Goal: Information Seeking & Learning: Learn about a topic

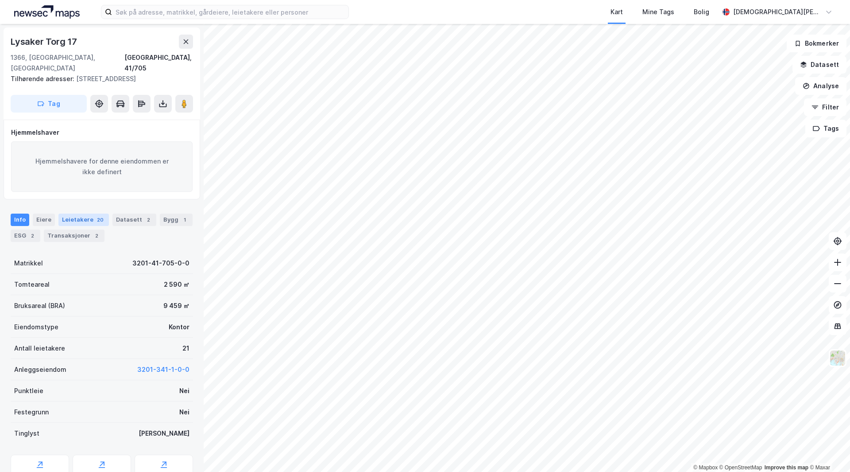
click at [87, 221] on div "Leietakere 20" at bounding box center [83, 219] width 50 height 12
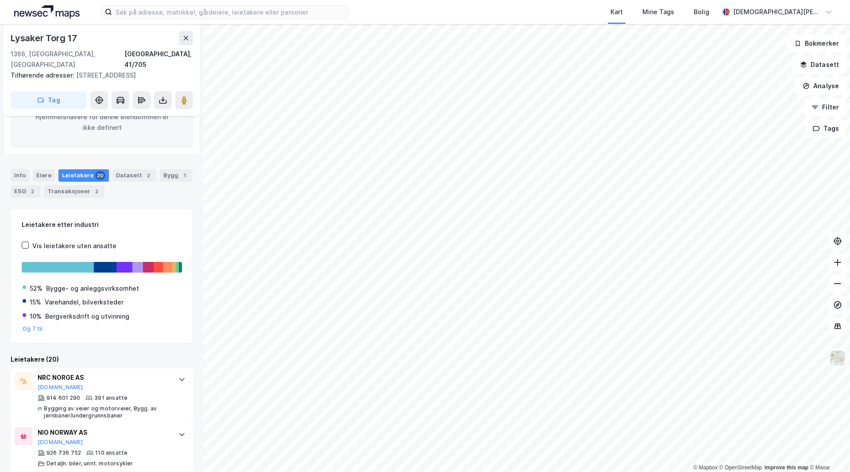
scroll to position [177, 0]
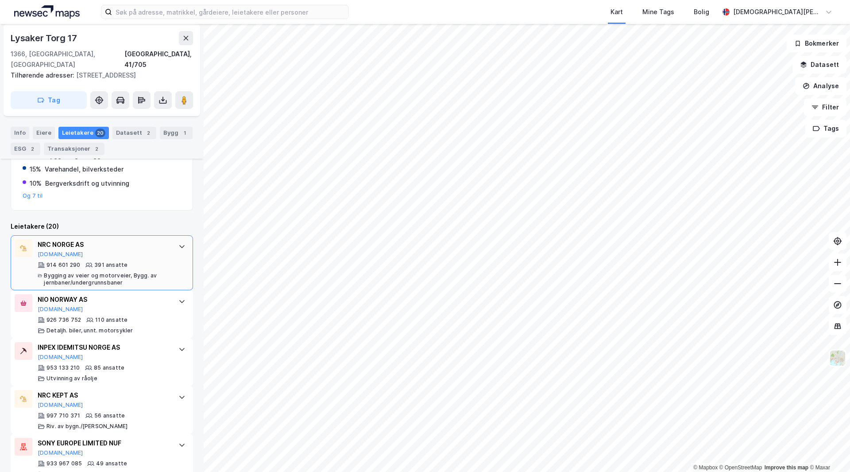
click at [80, 266] on div "914 601 290 391 ansatte Bygging av veier og motorveier, Bygg. av jernbaner/unde…" at bounding box center [104, 273] width 132 height 25
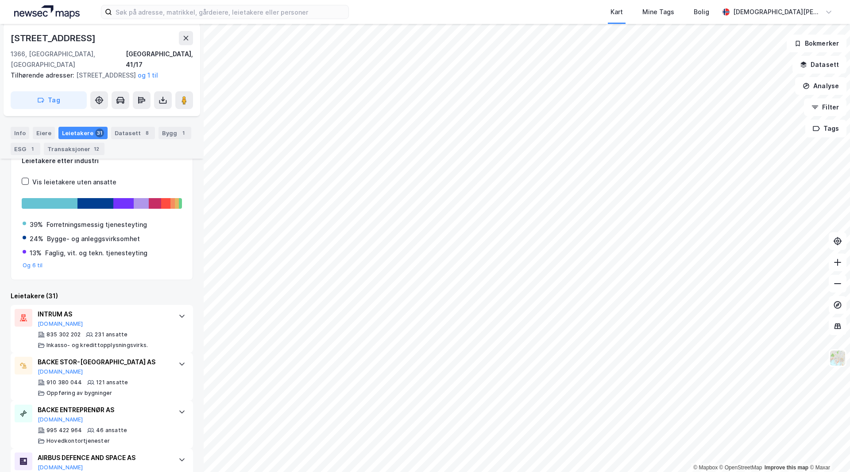
scroll to position [133, 0]
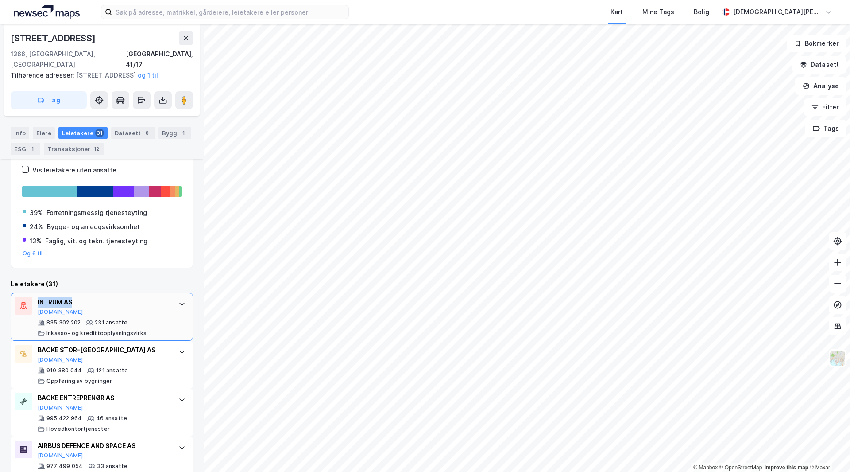
drag, startPoint x: 76, startPoint y: 302, endPoint x: 36, endPoint y: 301, distance: 40.3
click at [36, 301] on div "INTRUM AS Proff.no 835 302 202 231 ansatte Inkasso- og kredittopplysningsvirks." at bounding box center [102, 317] width 182 height 48
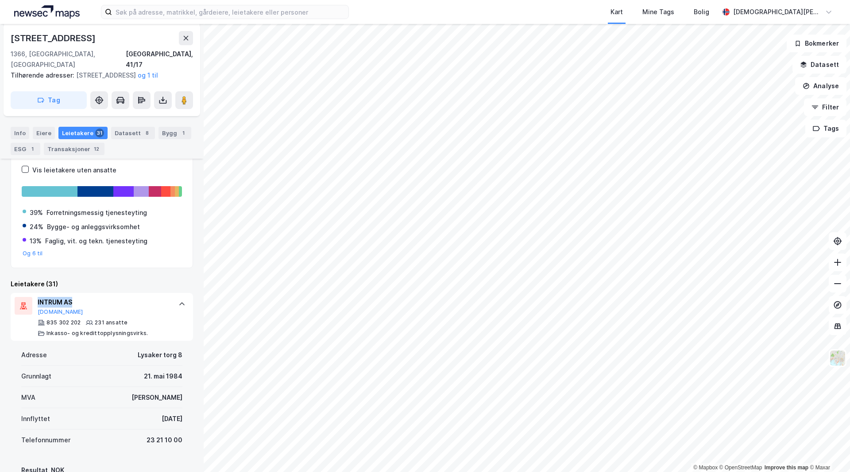
copy div "INTRUM AS"
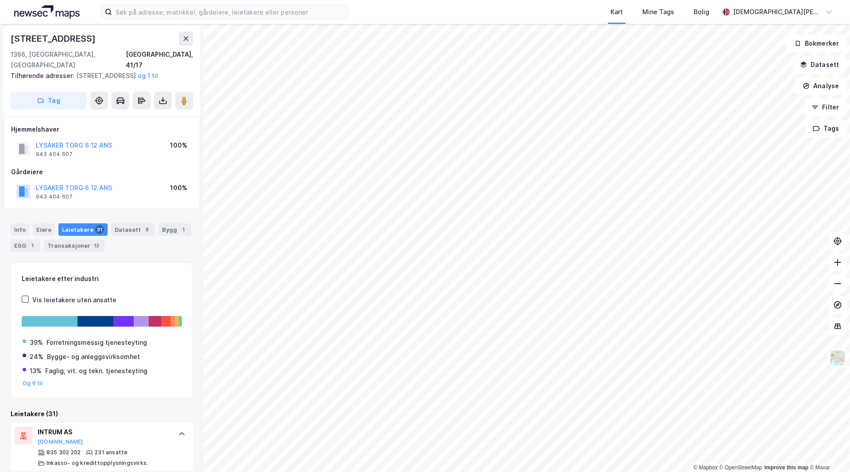
scroll to position [0, 0]
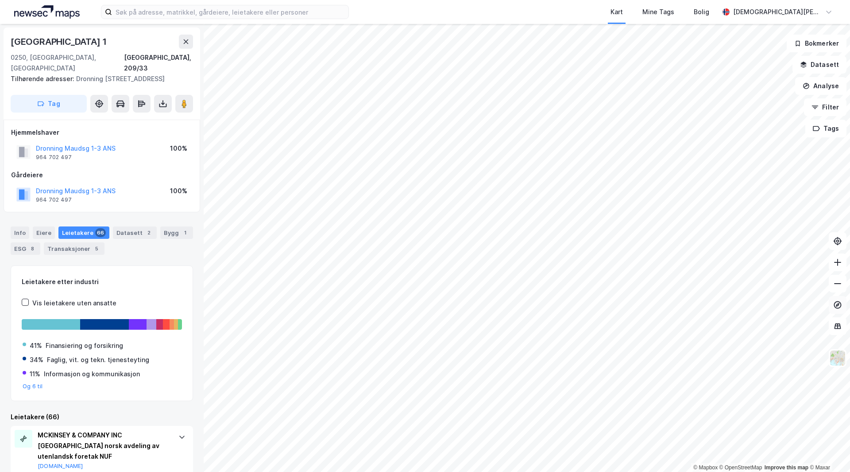
click at [841, 312] on div "© Mapbox © OpenStreetMap Improve this map © Maxar Dronning Mauds Gate 1 0250, O…" at bounding box center [425, 248] width 850 height 448
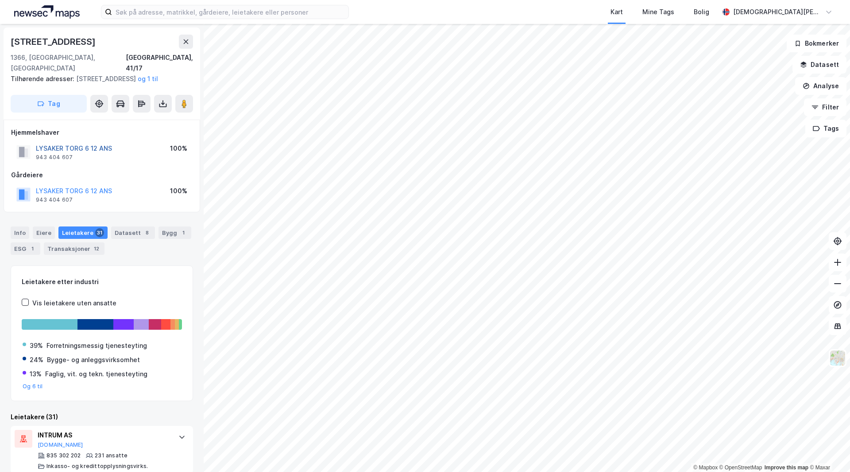
click at [0, 0] on button "LYSAKER TORG 6 12 ANS" at bounding box center [0, 0] width 0 height 0
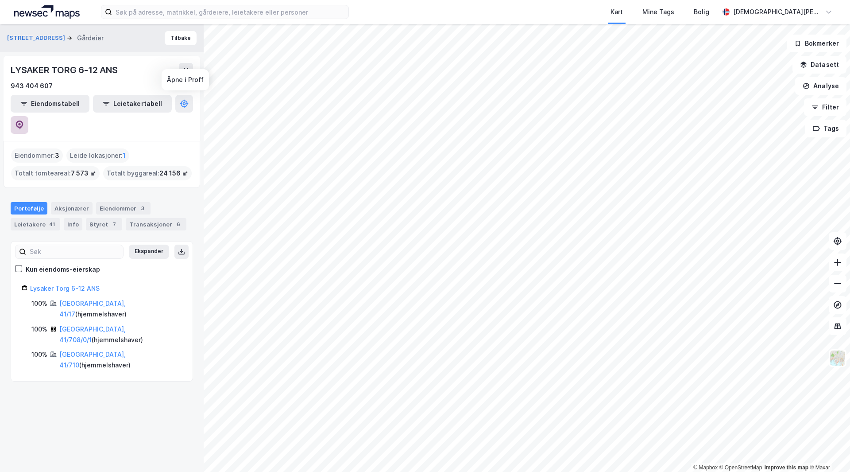
click at [24, 120] on icon at bounding box center [19, 124] width 9 height 9
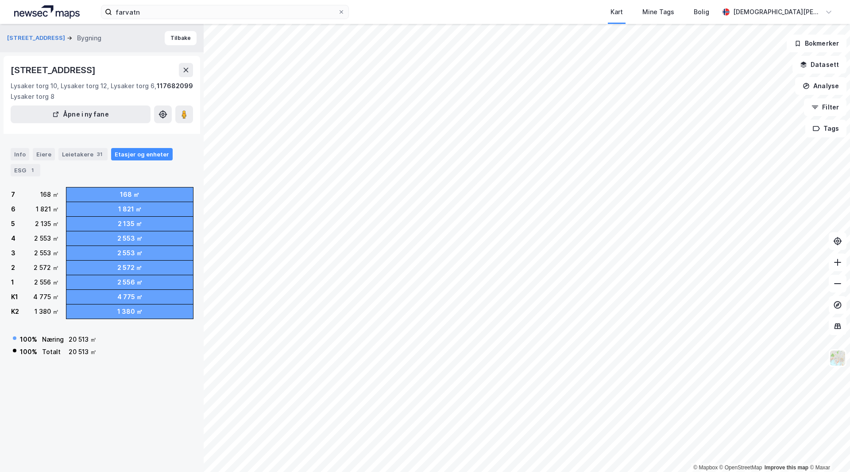
click at [129, 155] on div "Etasjer og enheter" at bounding box center [142, 154] width 54 height 8
click at [19, 155] on div "Info" at bounding box center [20, 154] width 19 height 12
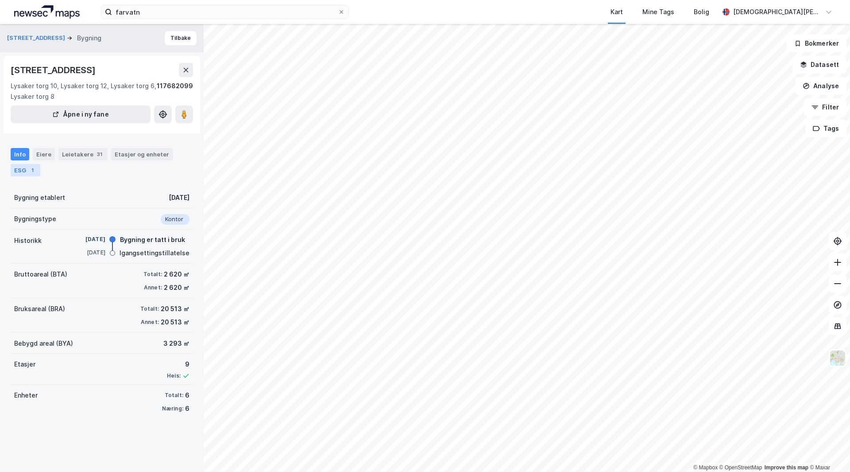
click at [34, 167] on div "1" at bounding box center [32, 170] width 9 height 9
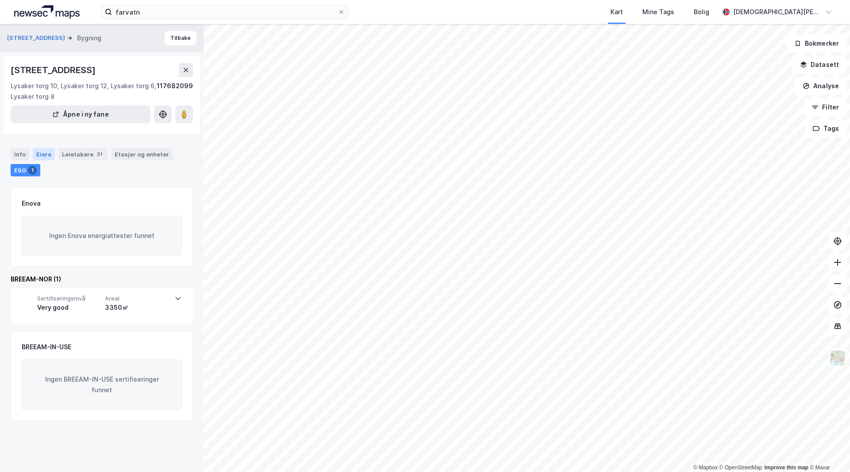
click at [47, 151] on div "Eiere" at bounding box center [44, 154] width 22 height 12
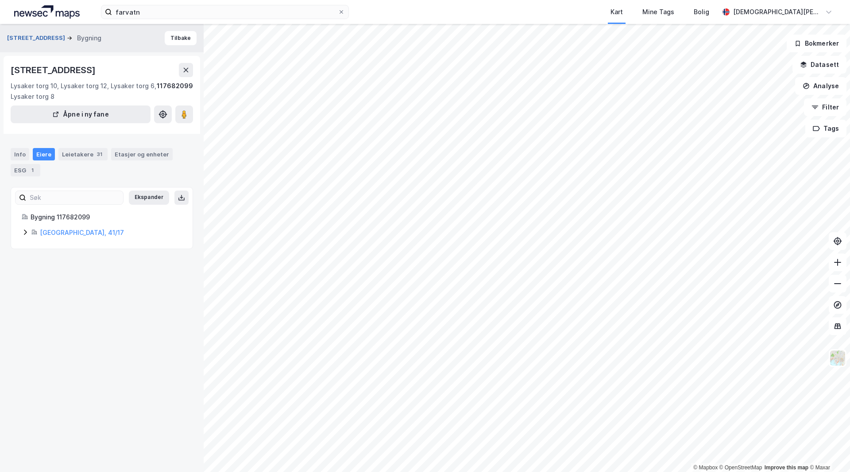
click at [36, 35] on button "[STREET_ADDRESS]" at bounding box center [37, 38] width 60 height 9
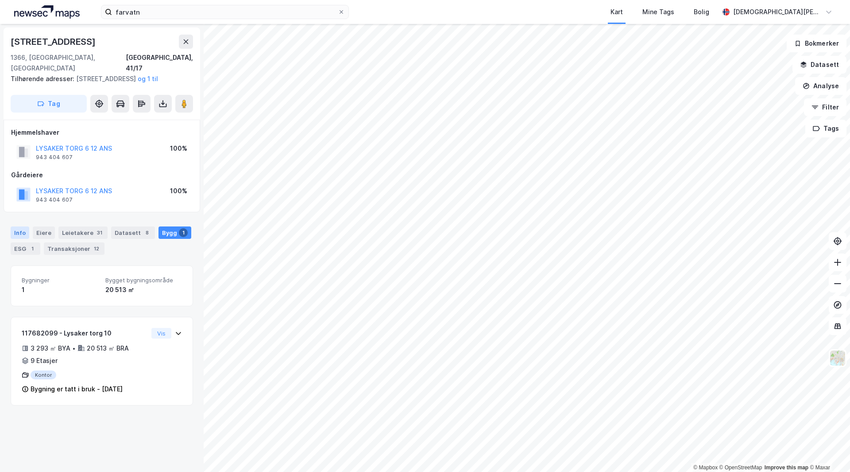
click at [23, 228] on div "Info" at bounding box center [20, 232] width 19 height 12
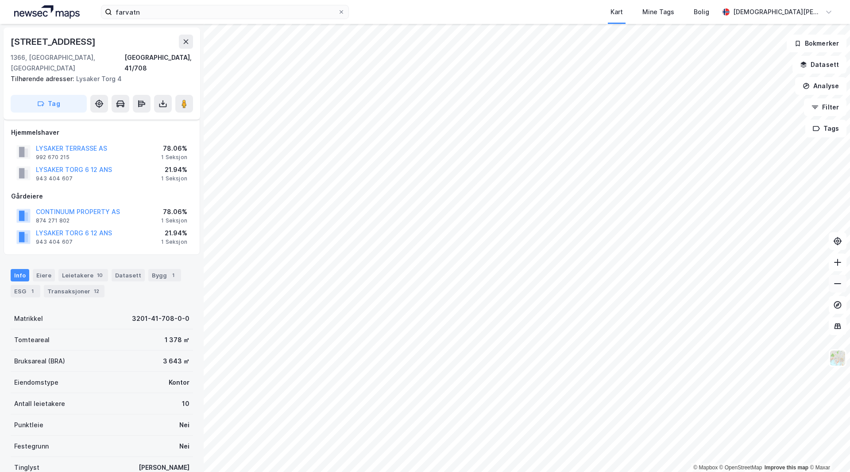
scroll to position [135, 0]
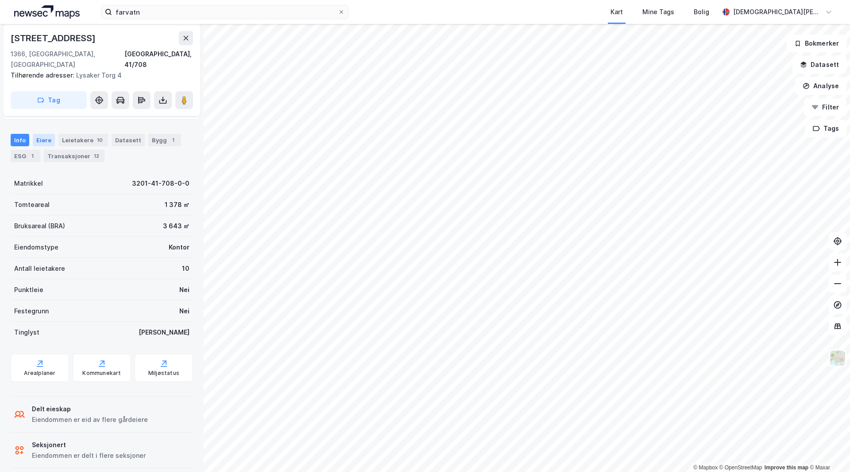
click at [42, 134] on div "Eiere" at bounding box center [44, 140] width 22 height 12
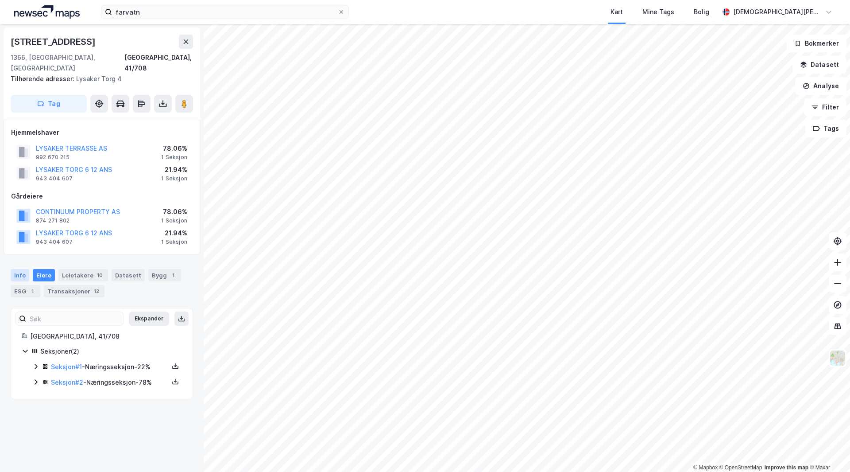
click at [28, 269] on div "Info" at bounding box center [20, 275] width 19 height 12
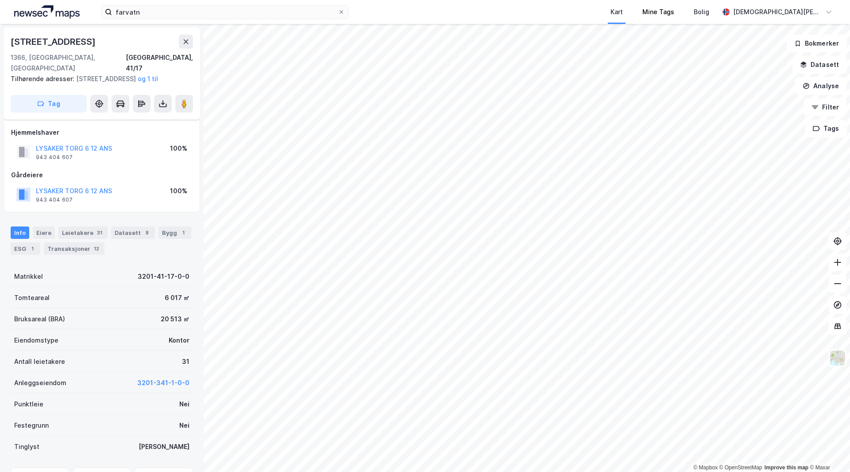
scroll to position [53, 0]
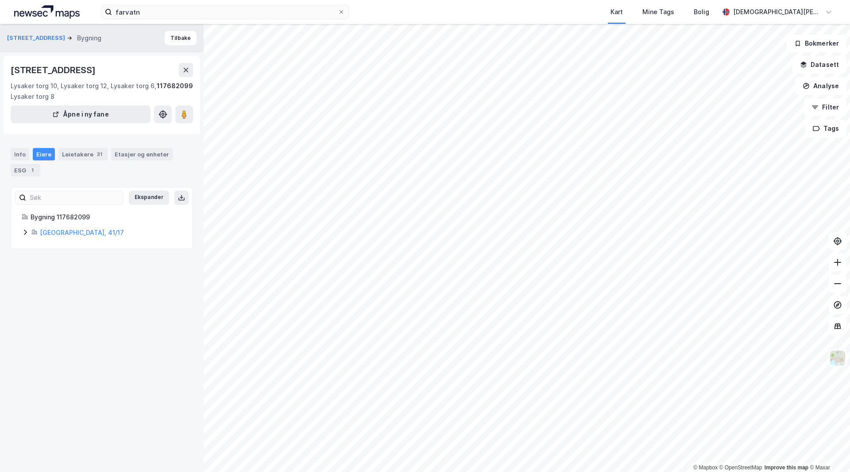
click at [85, 157] on div "Leietakere 31" at bounding box center [82, 154] width 49 height 12
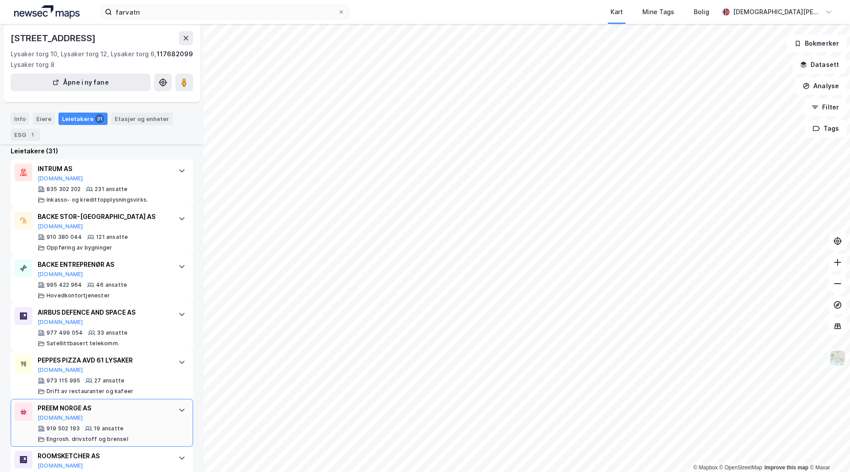
scroll to position [266, 0]
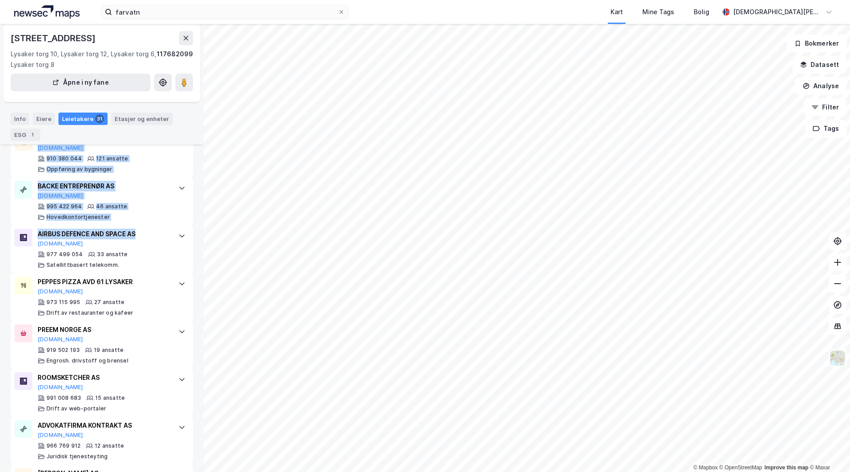
drag, startPoint x: 143, startPoint y: 235, endPoint x: 9, endPoint y: 226, distance: 134.0
click at [9, 226] on div "Strandveien 7 Bygning Tilbake [STREET_ADDRESS], 1366, [GEOGRAPHIC_DATA] 10, Lys…" at bounding box center [102, 248] width 204 height 448
click at [53, 242] on button "[DOMAIN_NAME]" at bounding box center [61, 243] width 46 height 7
